Goal: Task Accomplishment & Management: Manage account settings

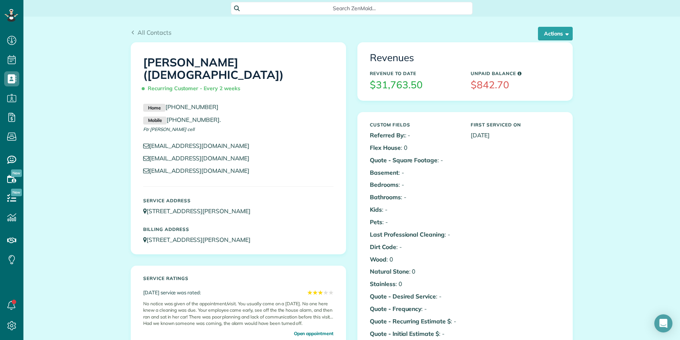
scroll to position [3, 3]
click at [147, 32] on span "All Contacts" at bounding box center [154, 33] width 34 height 8
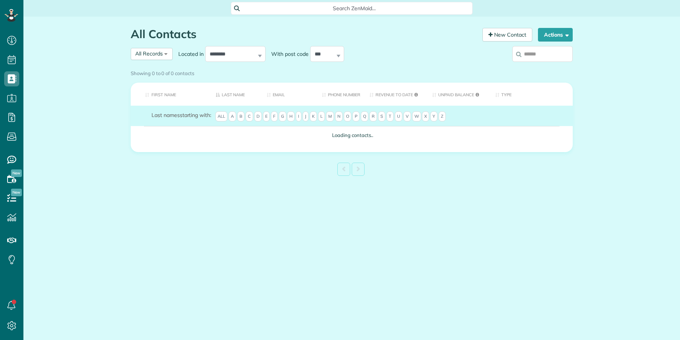
scroll to position [3, 3]
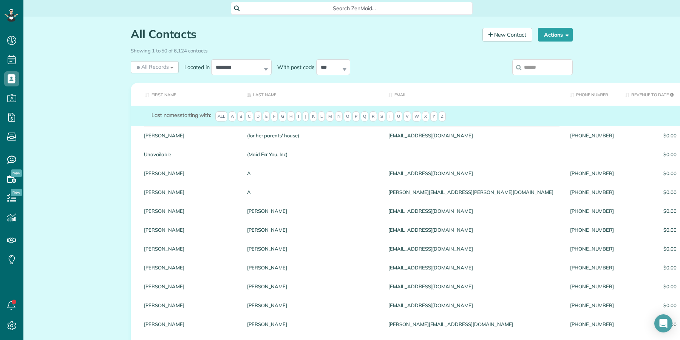
click at [538, 69] on input "search" at bounding box center [542, 67] width 60 height 16
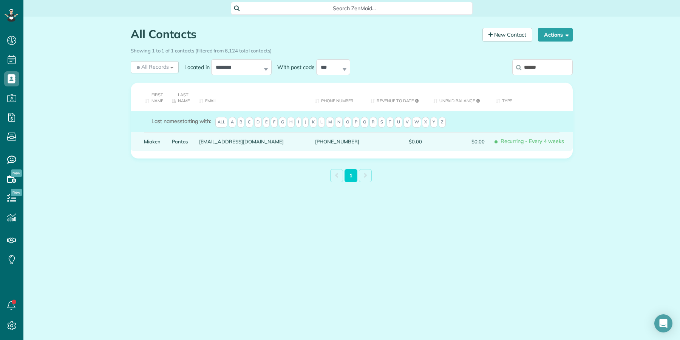
type input "******"
drag, startPoint x: 170, startPoint y: 143, endPoint x: 175, endPoint y: 144, distance: 5.0
click at [173, 142] on div "Pantos" at bounding box center [179, 141] width 27 height 19
click at [149, 143] on link "Miaken" at bounding box center [152, 141] width 17 height 5
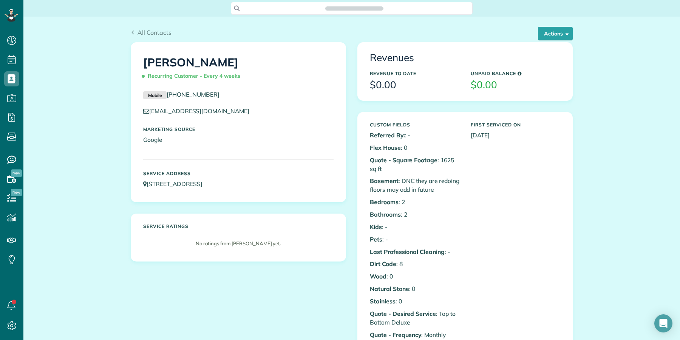
scroll to position [3, 3]
click at [551, 33] on button "Actions" at bounding box center [555, 34] width 35 height 14
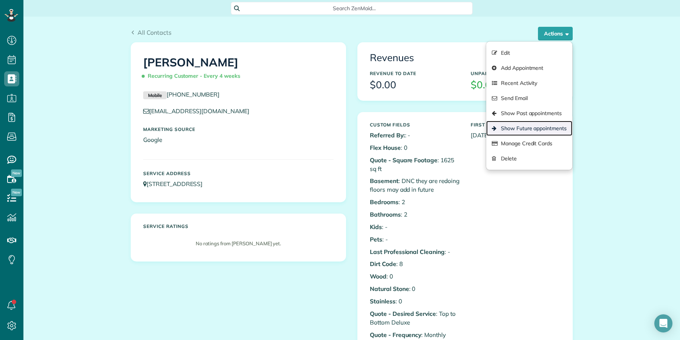
click at [520, 127] on link "Show Future appointments" at bounding box center [529, 128] width 86 height 15
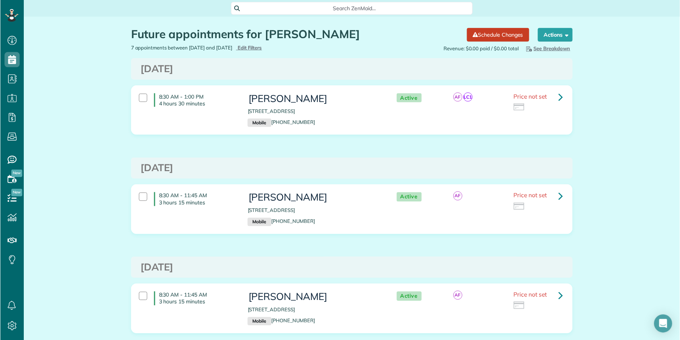
scroll to position [3, 3]
